Goal: Information Seeking & Learning: Learn about a topic

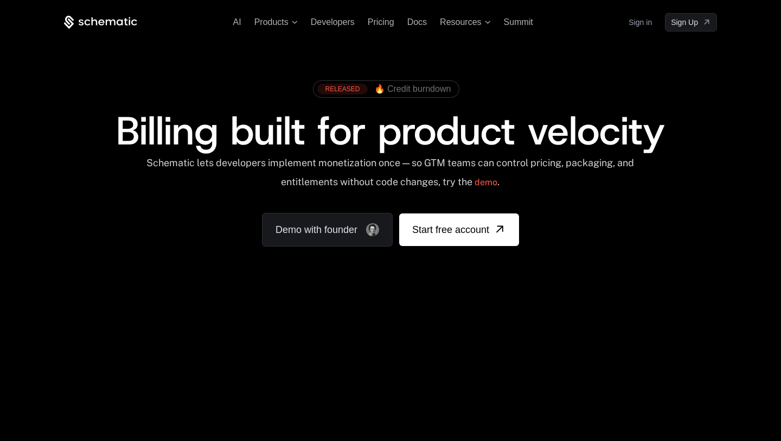
click at [495, 131] on span "Billing built for product velocity" at bounding box center [390, 131] width 549 height 52
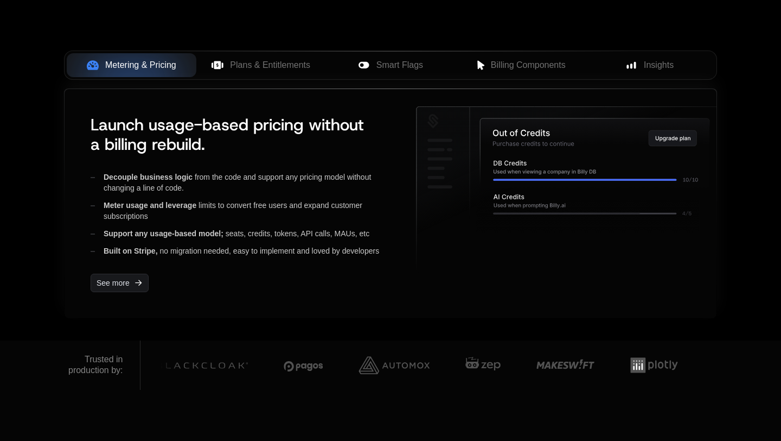
scroll to position [551, 0]
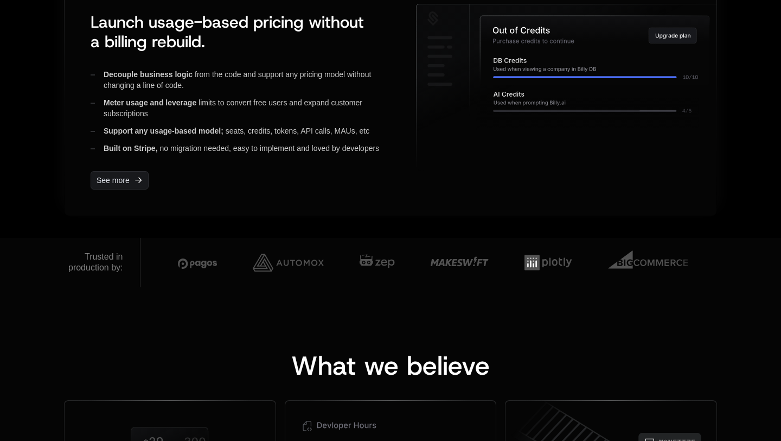
click at [186, 104] on span "Meter usage and leverage" at bounding box center [150, 102] width 93 height 9
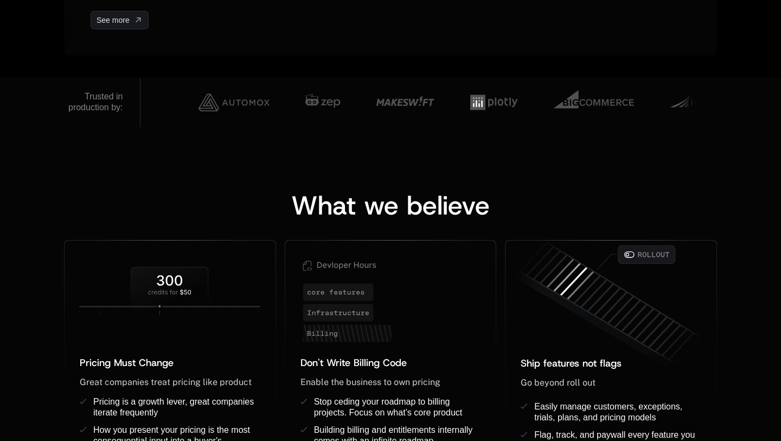
scroll to position [797, 0]
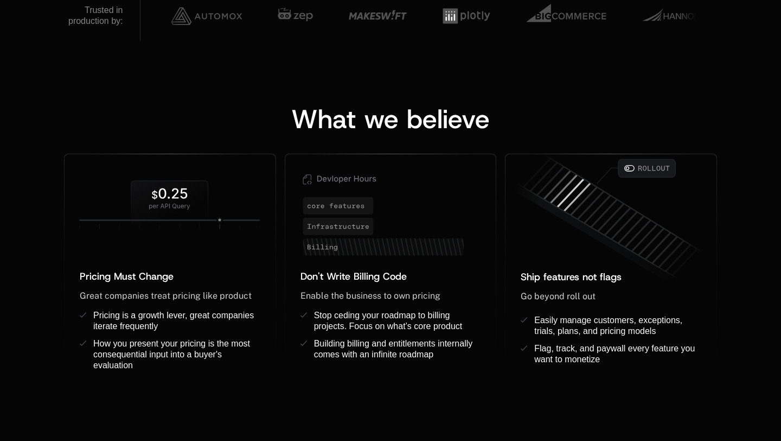
click at [409, 118] on span "What we believe" at bounding box center [390, 118] width 199 height 35
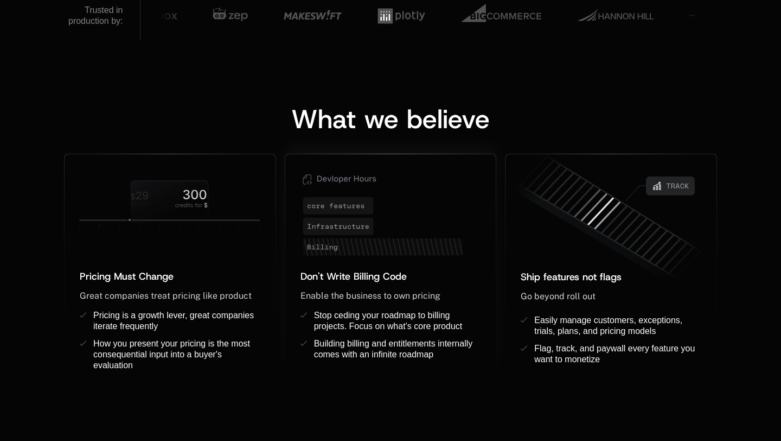
click at [373, 292] on span "Enable the business to own pricing" at bounding box center [371, 295] width 140 height 10
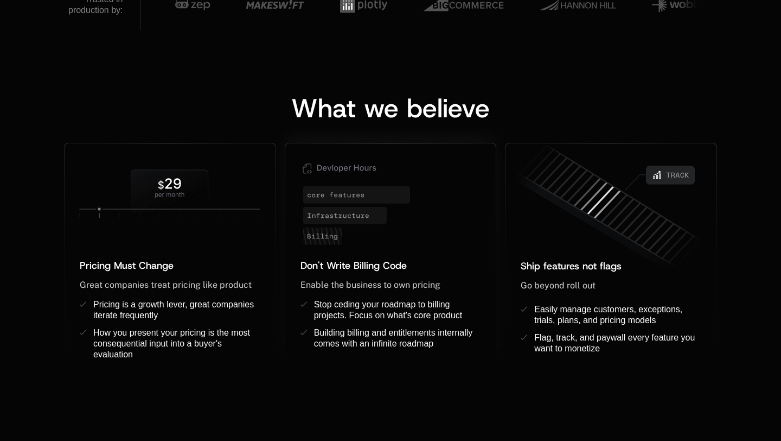
scroll to position [827, 0]
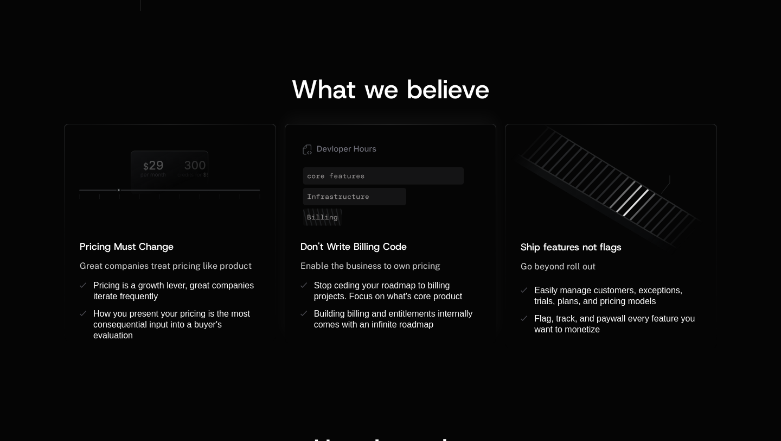
click at [340, 295] on span "Stop ceding your roadmap to billing projects. Focus on what’s core product" at bounding box center [388, 290] width 149 height 20
click at [175, 285] on span "Pricing is a growth lever, great companies iterate frequently" at bounding box center [174, 290] width 163 height 20
click at [176, 265] on span "Great companies treat pricing like product" at bounding box center [166, 265] width 172 height 10
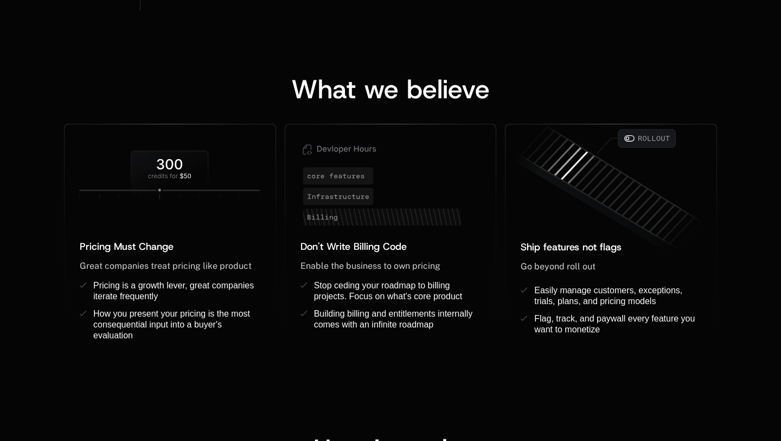
drag, startPoint x: 403, startPoint y: 109, endPoint x: 453, endPoint y: 112, distance: 50.5
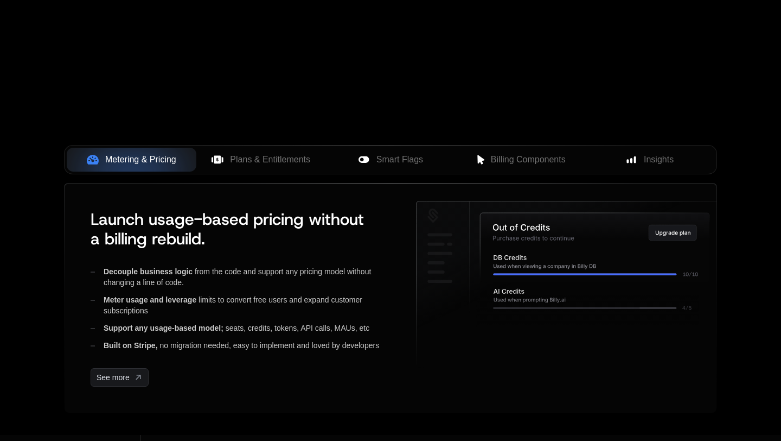
scroll to position [0, 0]
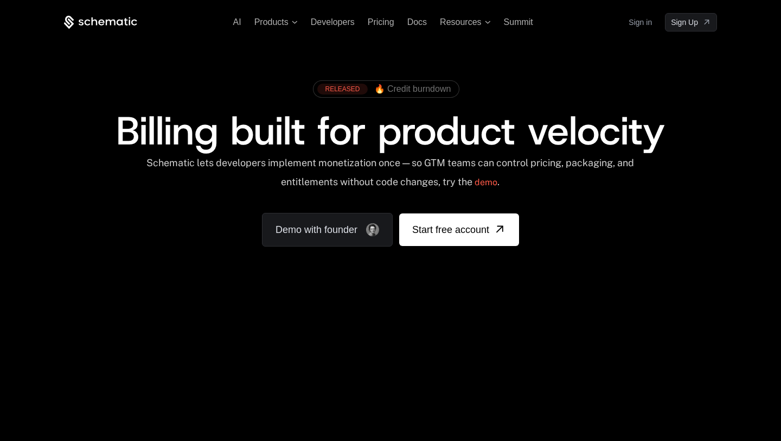
click at [393, 132] on span "Billing built for product velocity" at bounding box center [390, 131] width 549 height 52
click at [419, 143] on span "Billing built for product velocity" at bounding box center [390, 131] width 549 height 52
click at [386, 25] on span "Pricing" at bounding box center [381, 21] width 27 height 9
click at [286, 164] on div "Schematic lets developers implement monetization once — so GTM teams can contro…" at bounding box center [390, 176] width 490 height 39
click at [660, 171] on div "Schematic lets developers implement monetization once — so GTM teams can contro…" at bounding box center [390, 176] width 653 height 39
